Goal: Check status: Check status

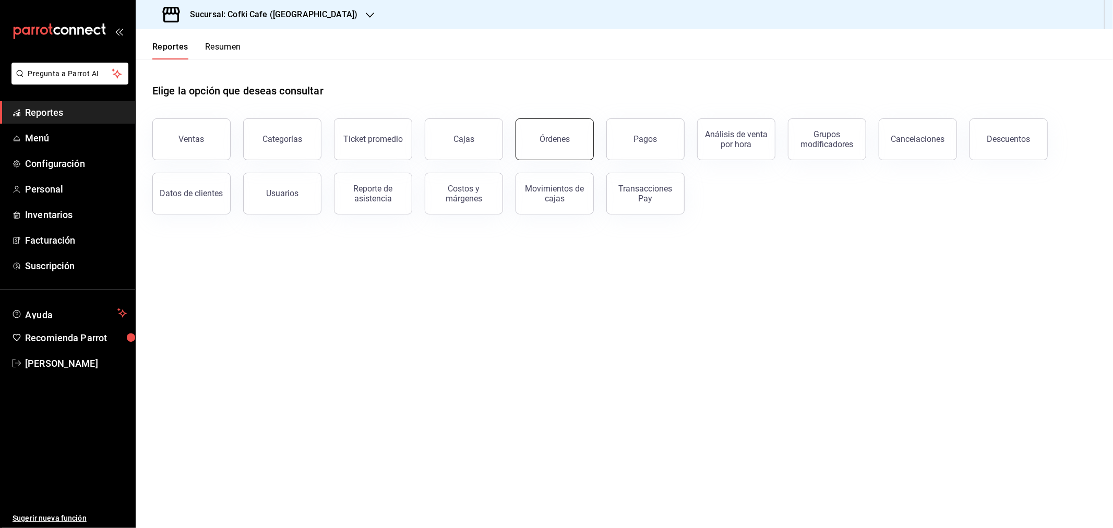
click at [567, 152] on button "Órdenes" at bounding box center [555, 139] width 78 height 42
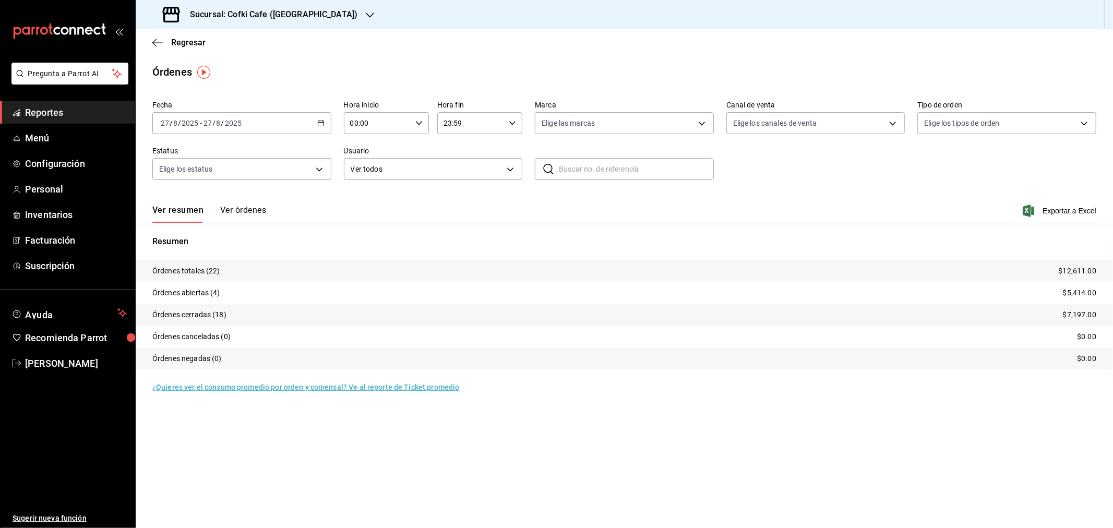
click at [231, 215] on button "Ver órdenes" at bounding box center [243, 214] width 46 height 18
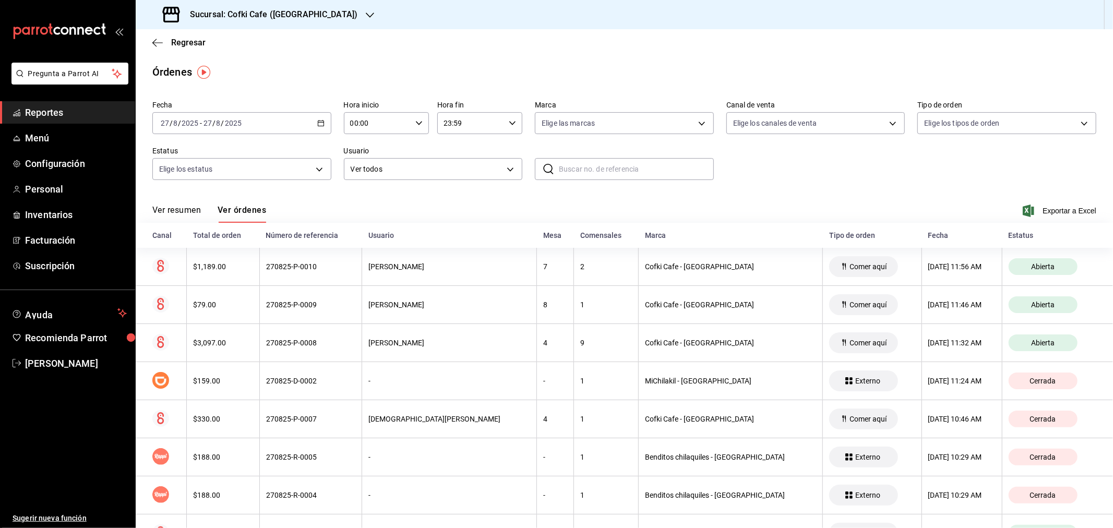
click at [198, 206] on button "Ver resumen" at bounding box center [176, 214] width 49 height 18
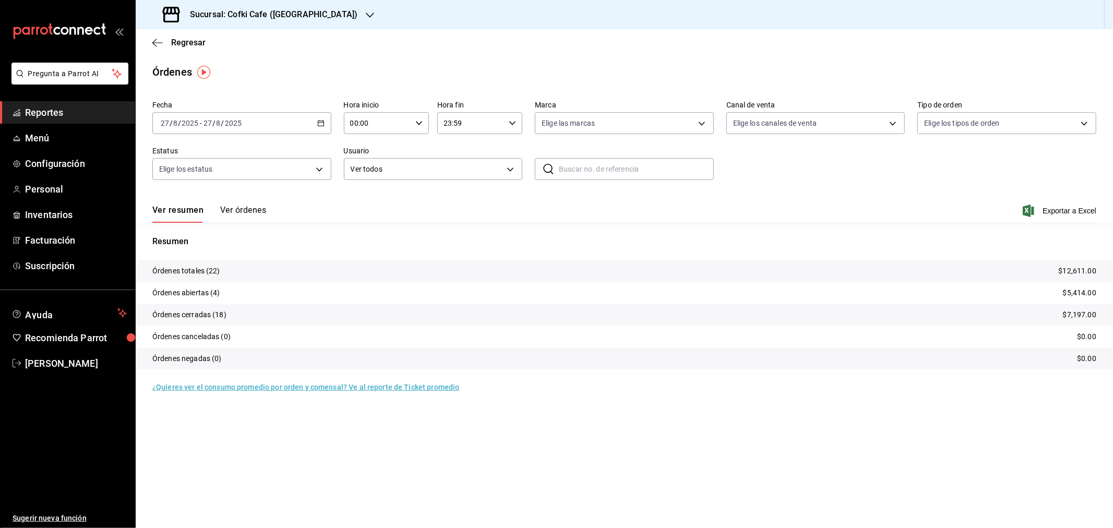
click at [304, 12] on h3 "Sucursal: Cofki Cafe ([GEOGRAPHIC_DATA])" at bounding box center [270, 14] width 176 height 13
click at [253, 44] on div "Cofki Kid-Friendly Café (MTY)" at bounding box center [214, 45] width 140 height 11
click at [241, 206] on button "Ver órdenes" at bounding box center [243, 214] width 46 height 18
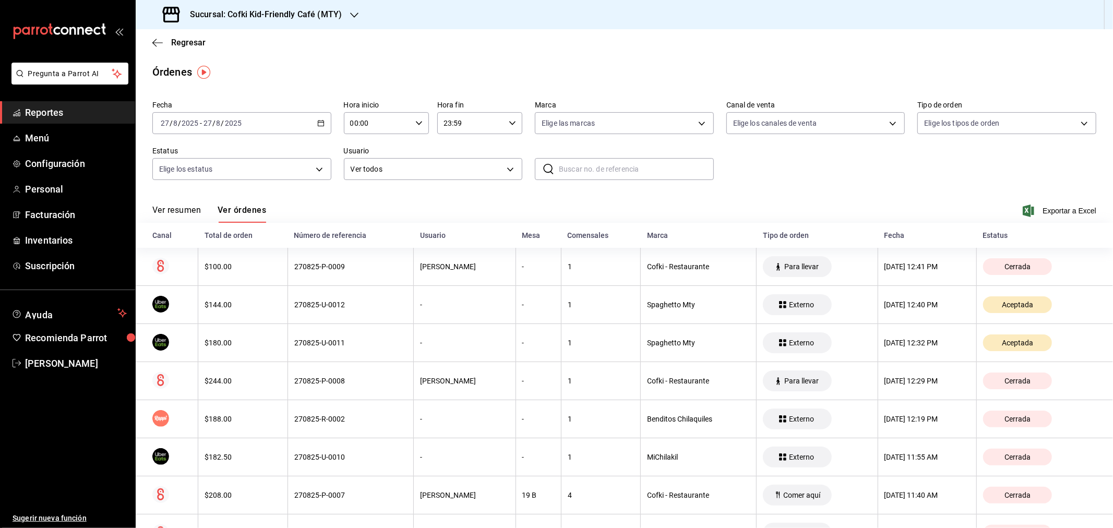
click at [183, 206] on button "Ver resumen" at bounding box center [176, 214] width 49 height 18
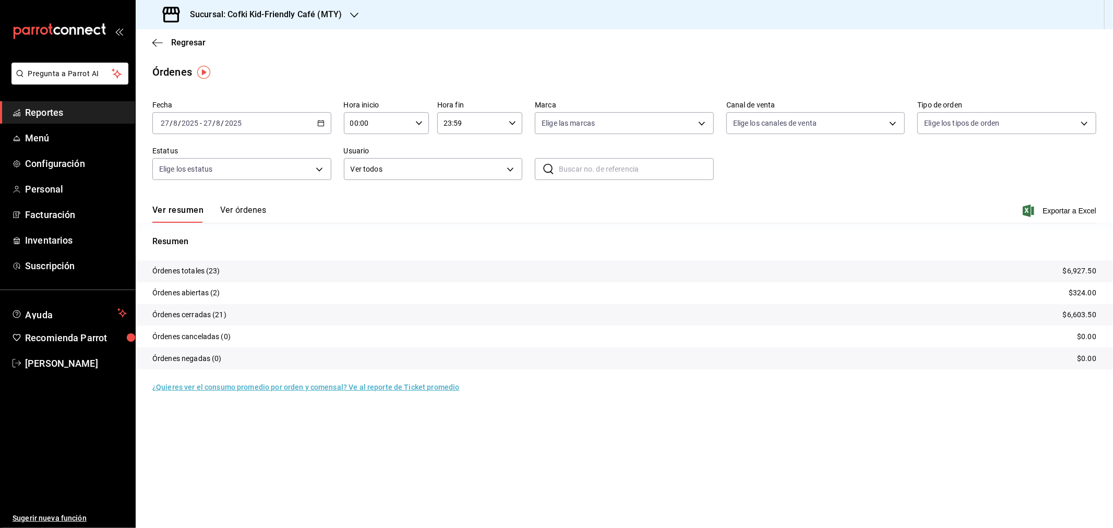
click at [217, 123] on input "8" at bounding box center [218, 123] width 5 height 8
click at [175, 183] on span "Ayer" at bounding box center [201, 178] width 81 height 11
click at [1061, 205] on span "Exportar a Excel" at bounding box center [1061, 211] width 72 height 13
click at [284, 14] on h3 "Sucursal: Cofki Kid-Friendly Café (MTY)" at bounding box center [262, 14] width 160 height 13
click at [236, 68] on div "Cofki Cafe ([GEOGRAPHIC_DATA])" at bounding box center [214, 68] width 140 height 11
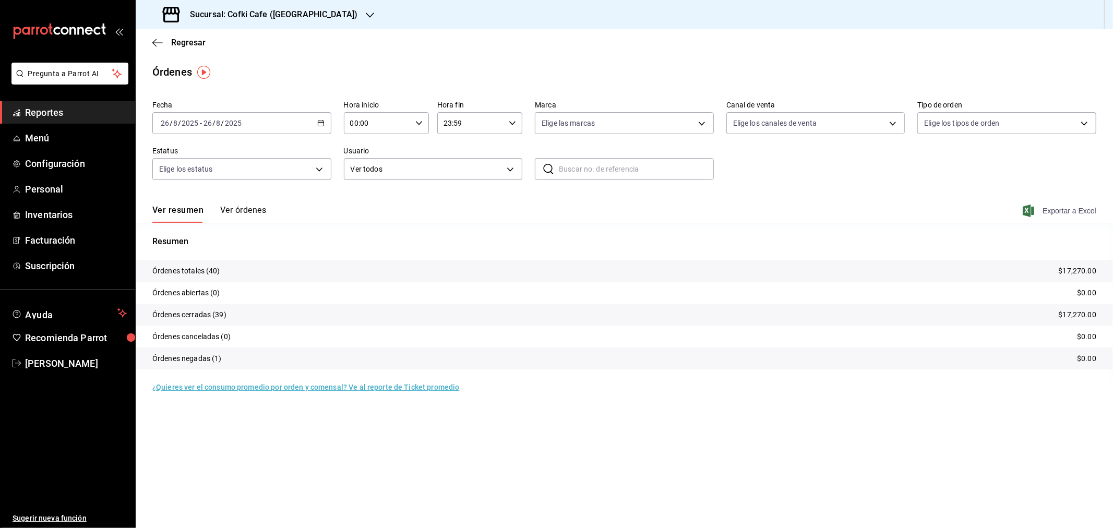
click at [1047, 209] on span "Exportar a Excel" at bounding box center [1061, 211] width 72 height 13
click at [199, 44] on span "Regresar" at bounding box center [188, 43] width 34 height 10
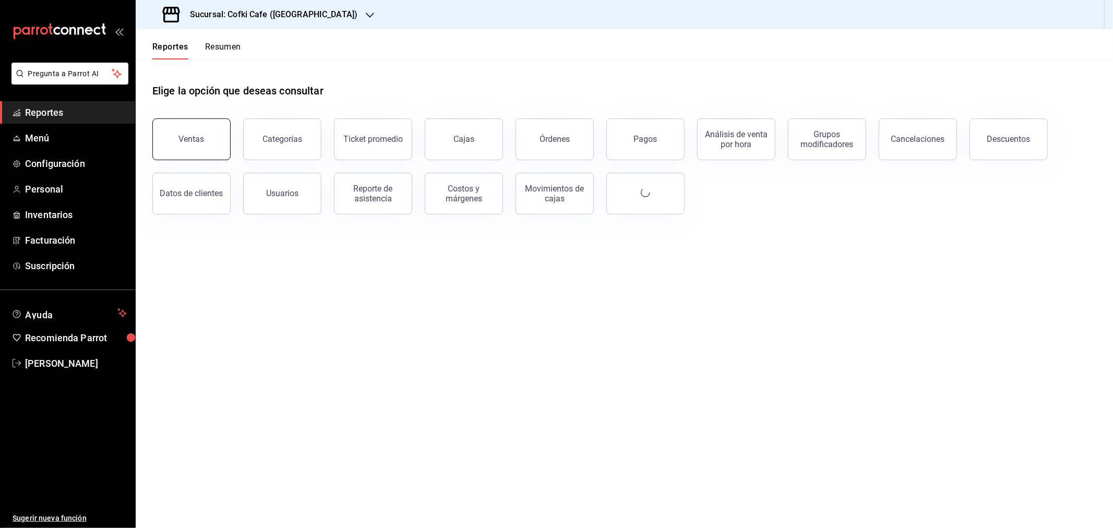
click at [200, 140] on div "Ventas" at bounding box center [192, 139] width 26 height 10
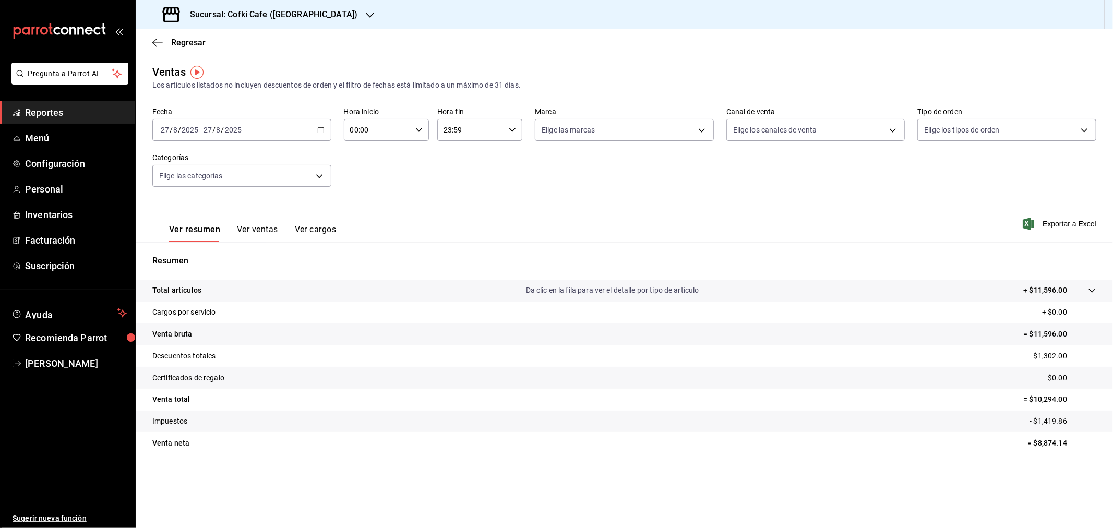
click at [242, 131] on div "[DATE] [DATE]" at bounding box center [222, 130] width 41 height 8
click at [177, 177] on li "Ayer" at bounding box center [202, 184] width 98 height 23
click at [312, 20] on h3 "Sucursal: Cofki Cafe ([GEOGRAPHIC_DATA])" at bounding box center [270, 14] width 176 height 13
click at [219, 49] on span "Cofki Kid-Friendly Café (MTY)" at bounding box center [192, 45] width 97 height 11
click at [197, 45] on span "Regresar" at bounding box center [188, 43] width 34 height 10
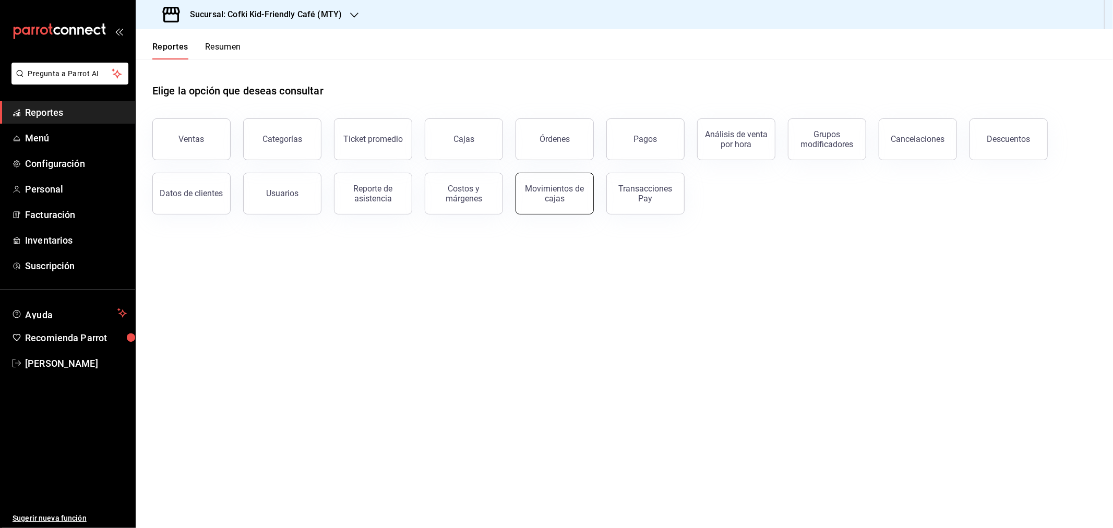
click at [530, 186] on div "Movimientos de cajas" at bounding box center [555, 194] width 65 height 20
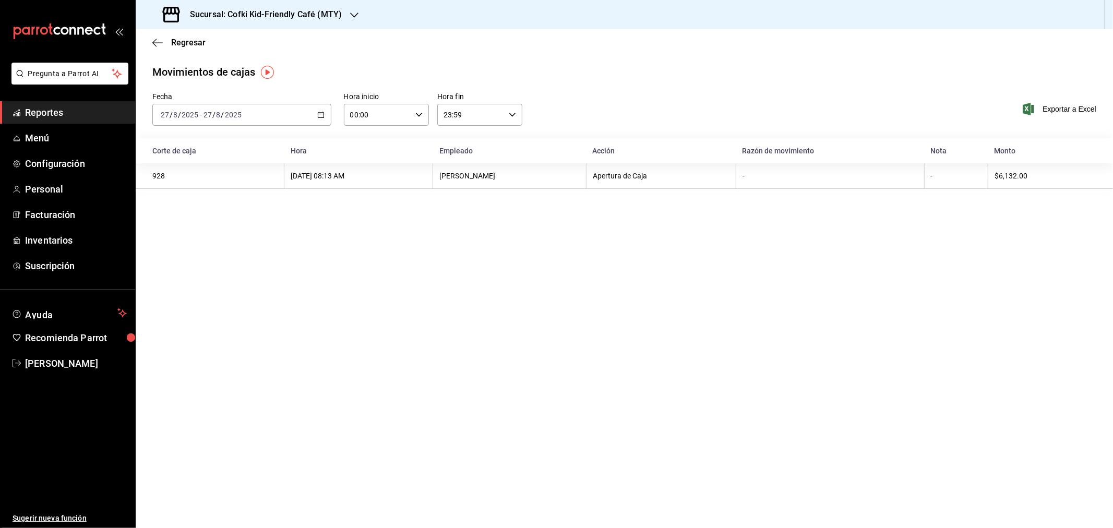
click at [207, 120] on div "[DATE] [DATE] - [DATE] [DATE]" at bounding box center [241, 115] width 179 height 22
click at [186, 169] on span "Ayer" at bounding box center [201, 169] width 81 height 11
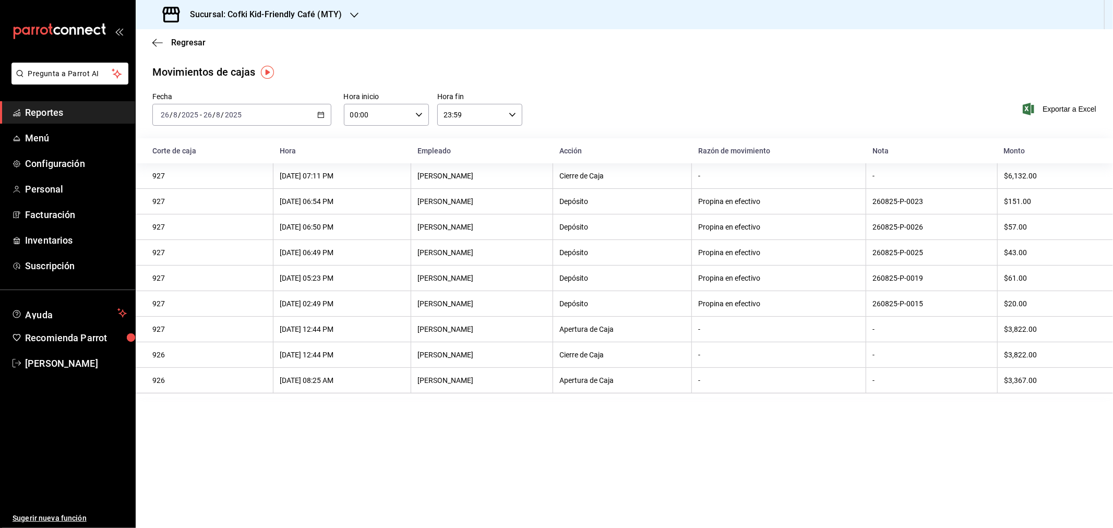
click at [322, 13] on h3 "Sucursal: Cofki Kid-Friendly Café (MTY)" at bounding box center [262, 14] width 160 height 13
click at [200, 72] on span "Cofki Cafe ([GEOGRAPHIC_DATA])" at bounding box center [200, 68] width 113 height 11
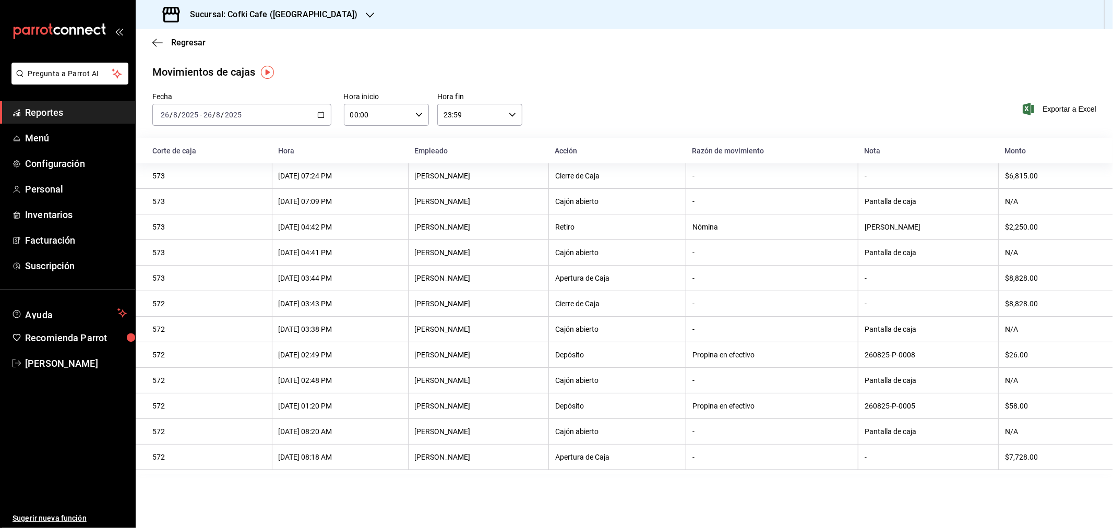
click at [175, 52] on div "Regresar" at bounding box center [625, 42] width 978 height 27
click at [175, 45] on span "Regresar" at bounding box center [188, 43] width 34 height 10
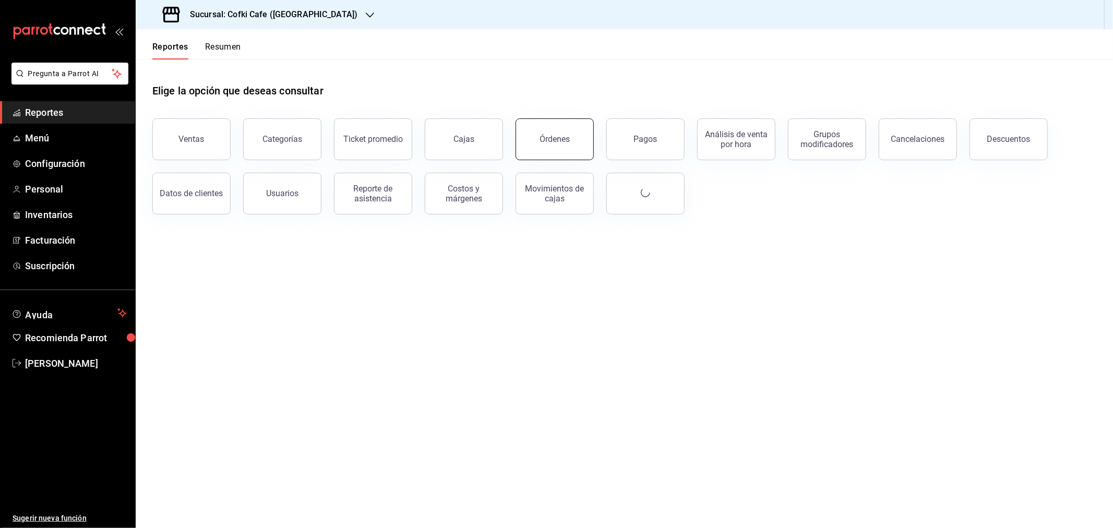
click at [553, 137] on div "Órdenes" at bounding box center [555, 139] width 30 height 10
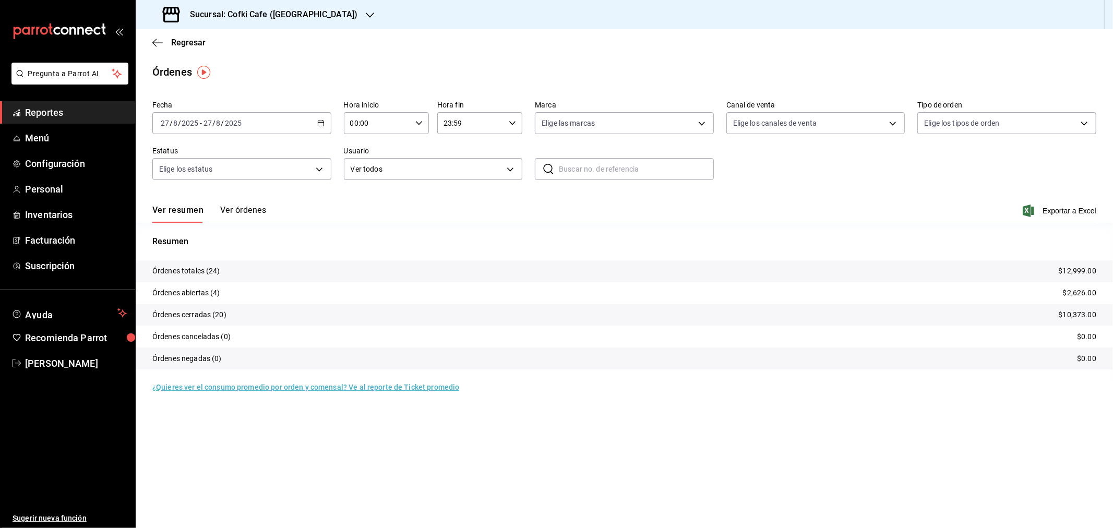
click at [319, 18] on div "Sucursal: Cofki Cafe ([GEOGRAPHIC_DATA])" at bounding box center [261, 14] width 234 height 29
click at [240, 51] on div "Cofki Kid-Friendly Café (MTY)" at bounding box center [214, 44] width 157 height 23
